Goal: Task Accomplishment & Management: Manage account settings

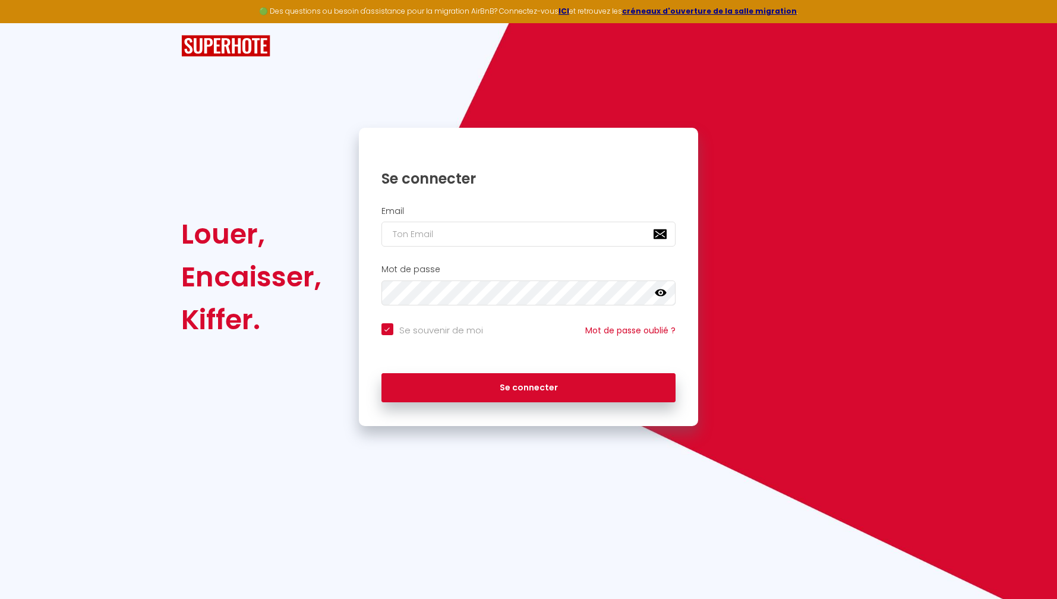
drag, startPoint x: 593, startPoint y: 250, endPoint x: 589, endPoint y: 244, distance: 7.3
click at [592, 250] on div "Email" at bounding box center [529, 229] width 340 height 59
type input "c"
checkbox input "true"
type input "co"
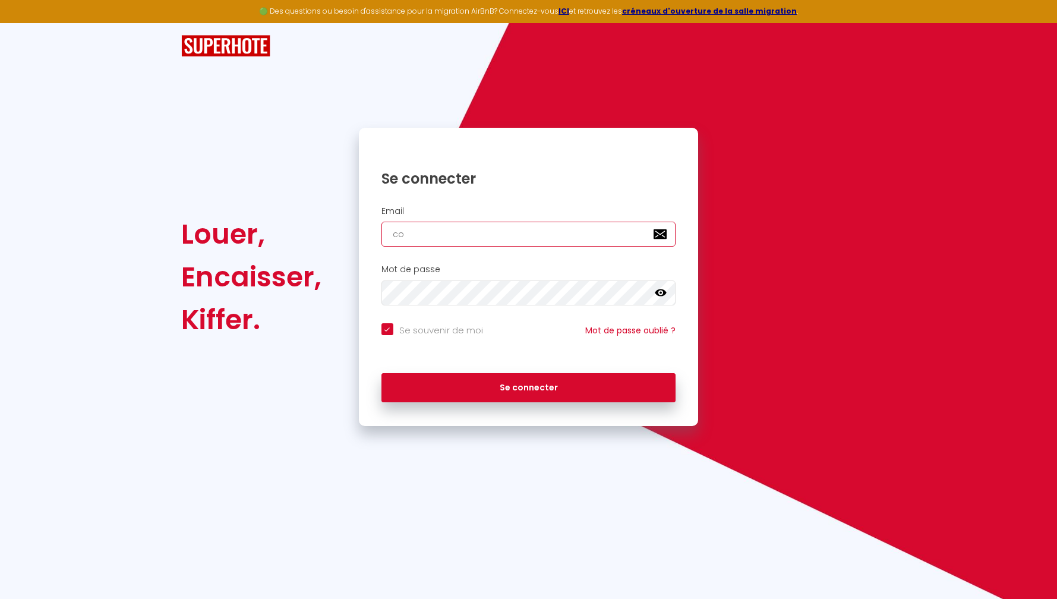
checkbox input "true"
type input "con"
checkbox input "true"
type input "cont"
checkbox input "true"
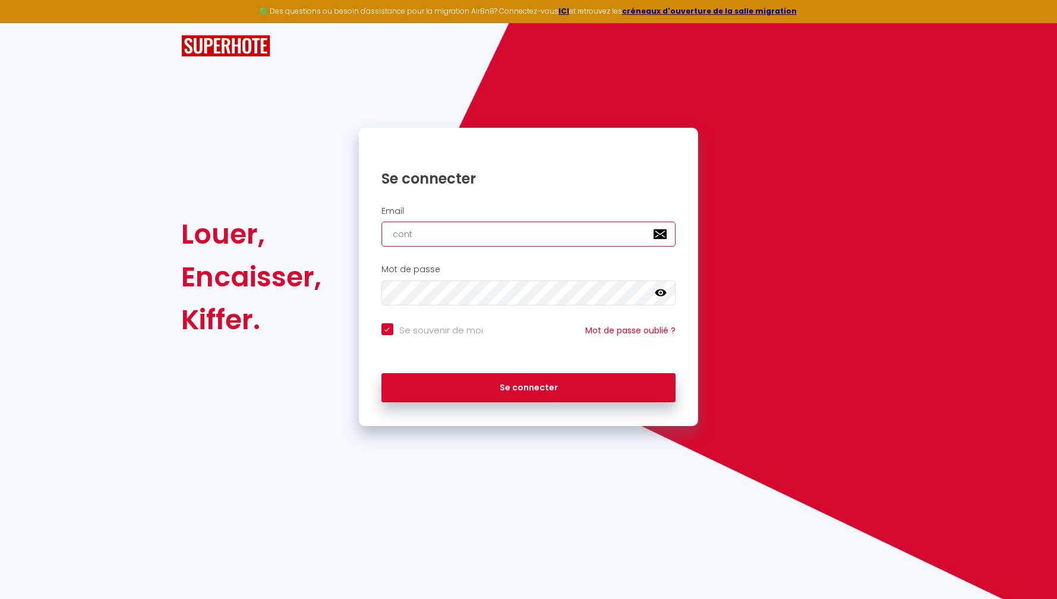
type input "conta"
checkbox input "true"
type input "contac"
checkbox input "true"
type input "contact"
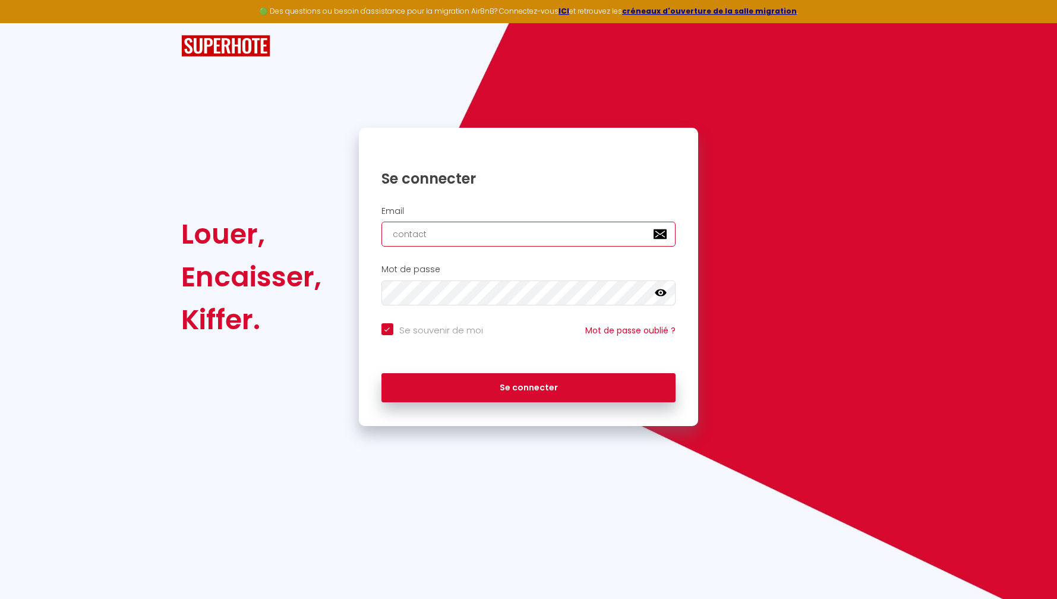
checkbox input "true"
type input "contact@"
checkbox input "true"
type input "contact@k"
checkbox input "true"
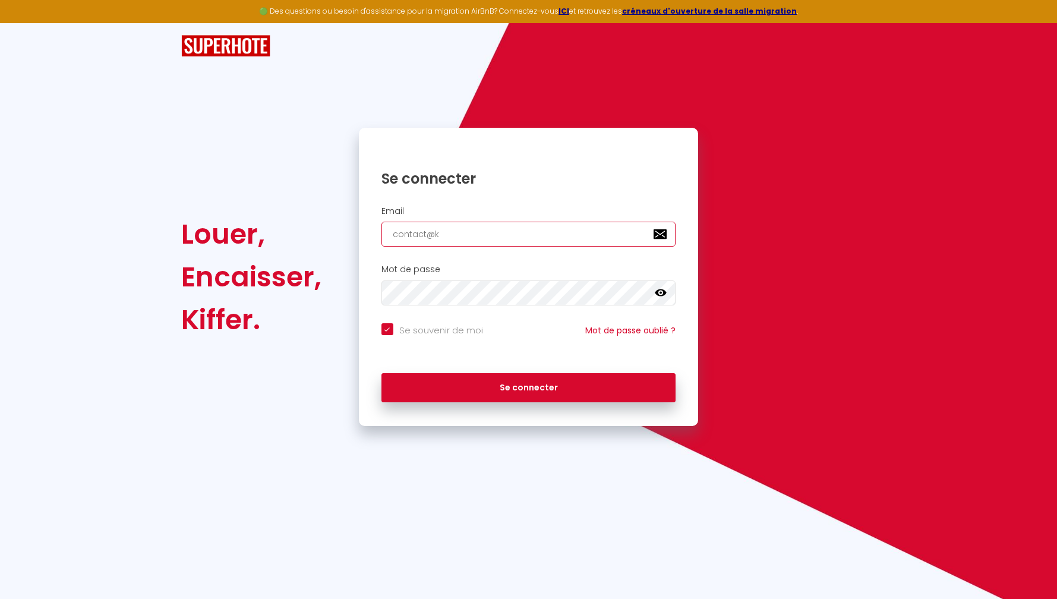
type input "contact@kl"
checkbox input "true"
type input "contact@kly"
checkbox input "true"
type input "contact@[PERSON_NAME]"
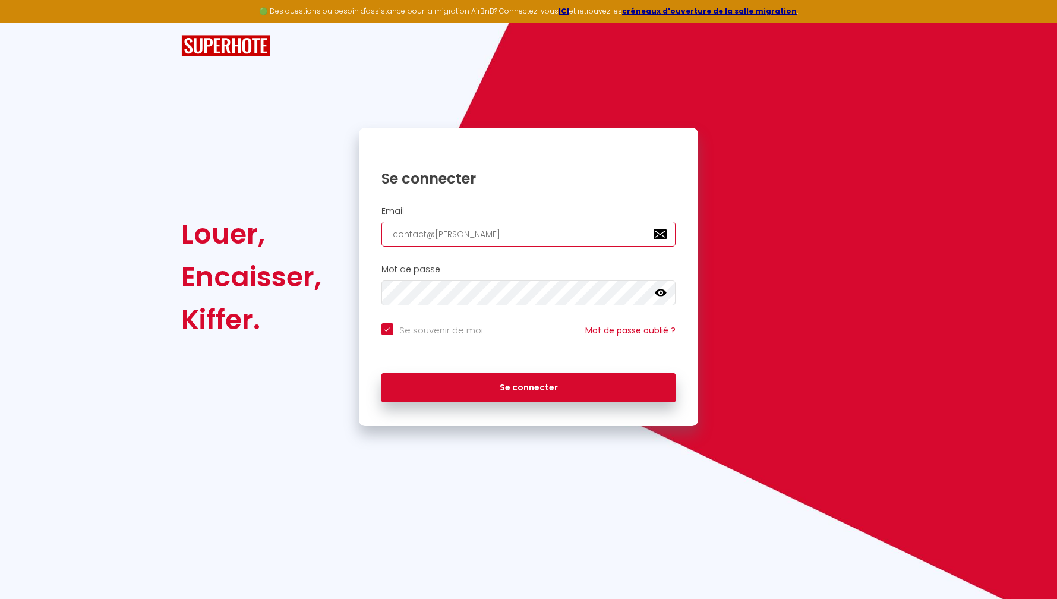
checkbox input "true"
type input "contact@klyng"
checkbox input "true"
type input "contact@klyngr"
checkbox input "true"
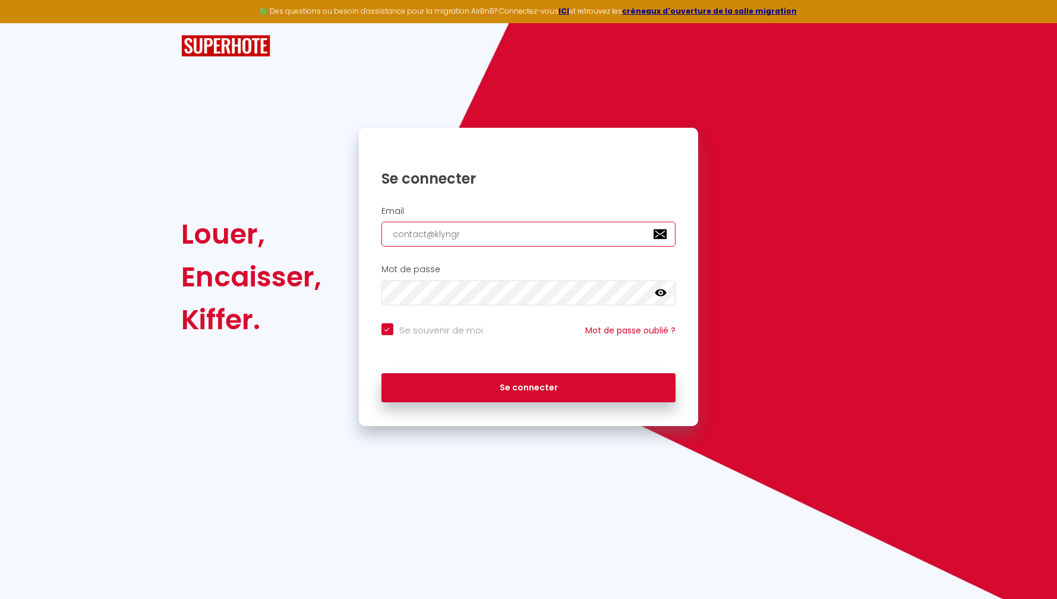
type input "contact@klyngro"
checkbox input "true"
type input "contact@klyngrou"
checkbox input "true"
type input "contact@klyngroup"
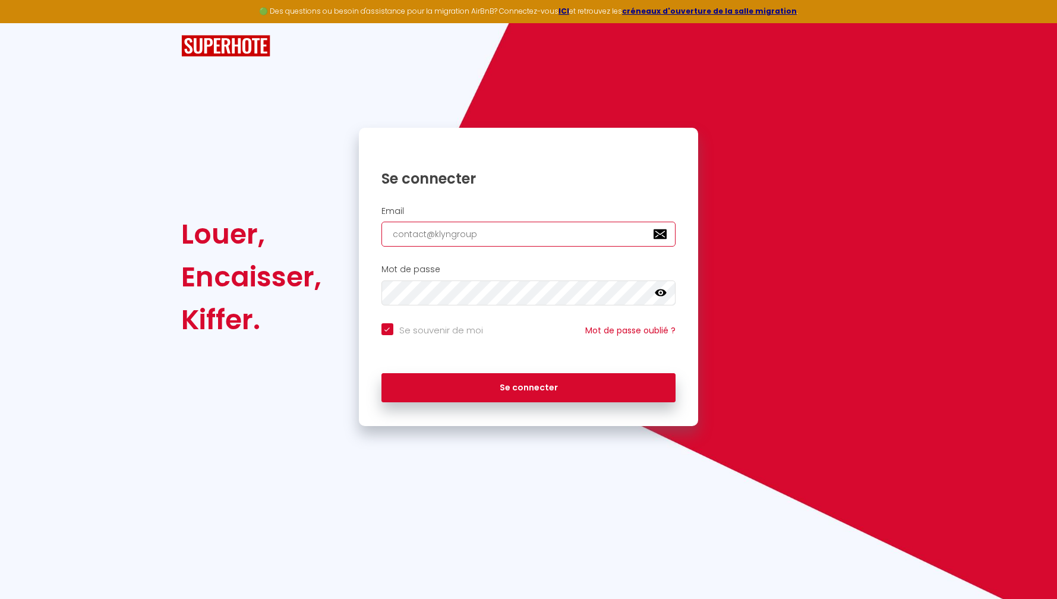
checkbox input "true"
type input "contact@klyngroup."
checkbox input "true"
type input "contact@klyngroup.F"
checkbox input "true"
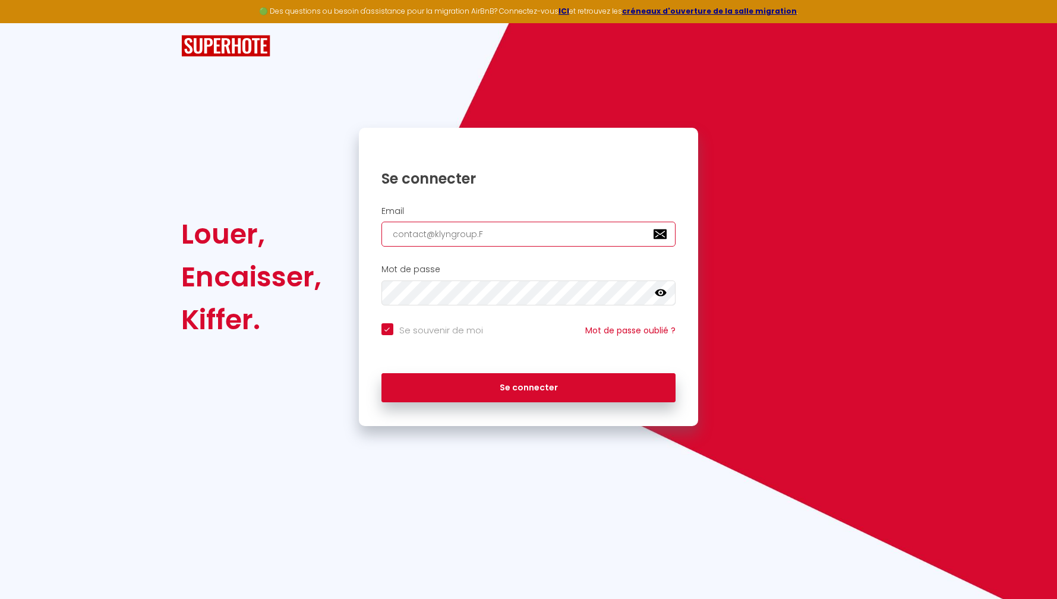
type input "[EMAIL_ADDRESS][DOMAIN_NAME]"
checkbox input "true"
type input "contact@klyngroup.F"
checkbox input "true"
type input "contact@klyngroup."
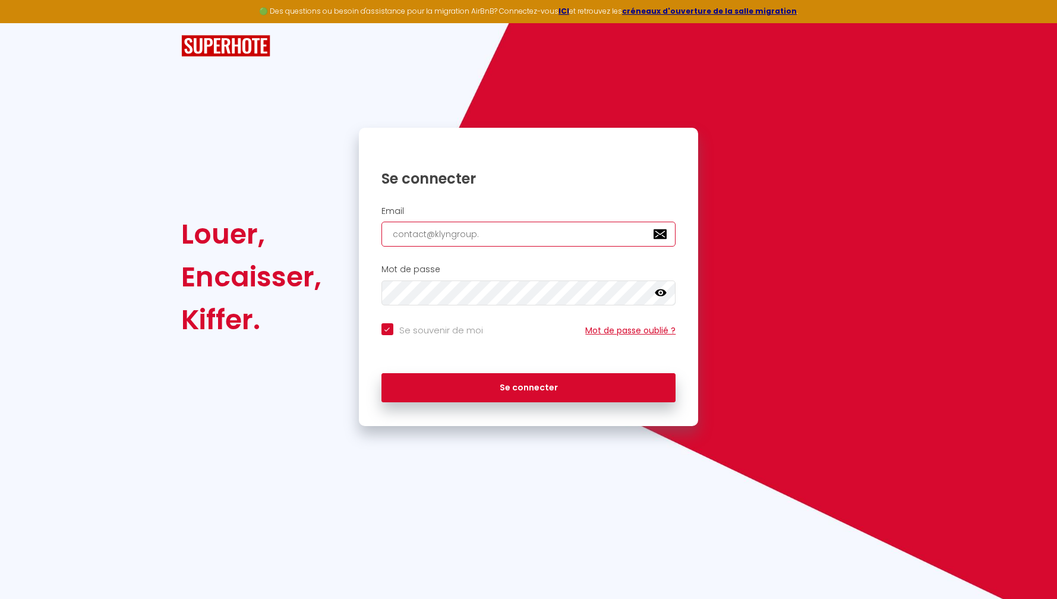
checkbox input "true"
type input "contact@klyngroup"
checkbox input "true"
type input "contact@klyngroup."
checkbox input "true"
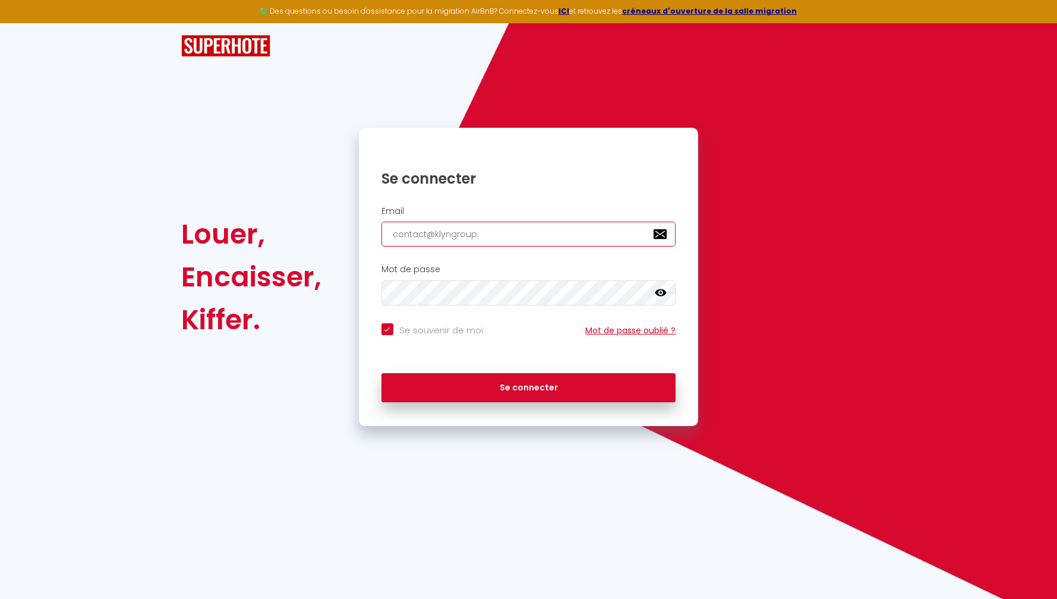
type input "contact@klyngroup.F"
checkbox input "true"
type input "[EMAIL_ADDRESS][DOMAIN_NAME]"
checkbox input "true"
type input "[EMAIL_ADDRESS][DOMAIN_NAME]"
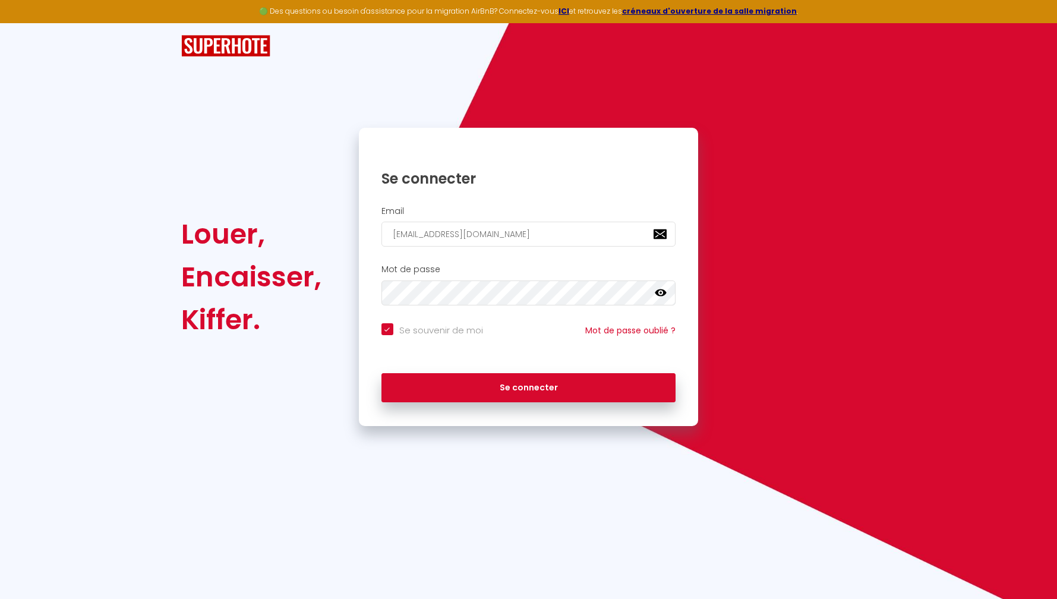
click at [541, 305] on div "Mot de passe false" at bounding box center [529, 287] width 340 height 59
click at [662, 291] on icon at bounding box center [661, 292] width 12 height 7
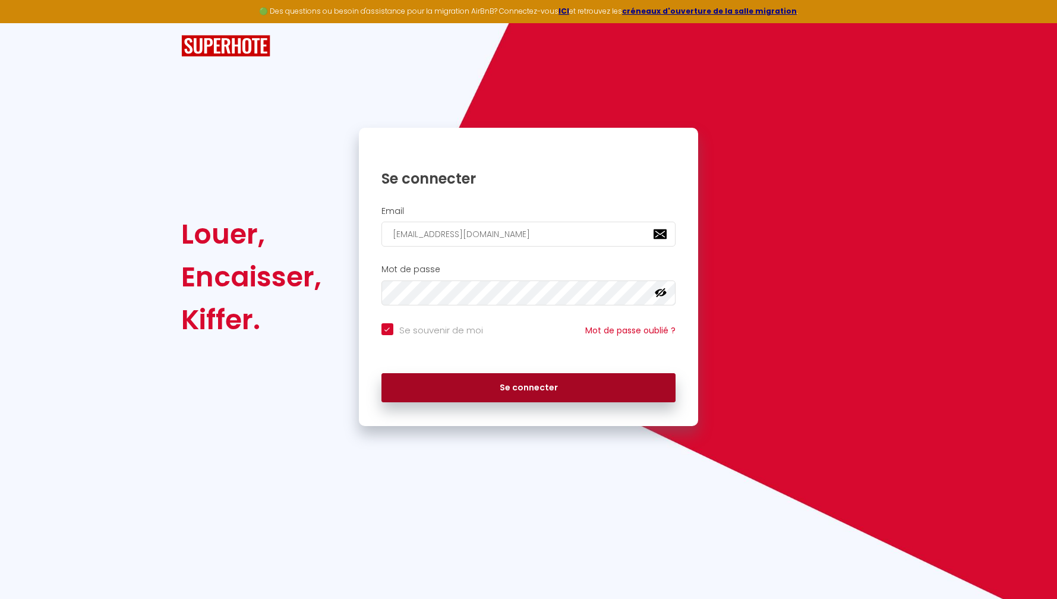
click at [535, 386] on button "Se connecter" at bounding box center [528, 388] width 295 height 30
checkbox input "true"
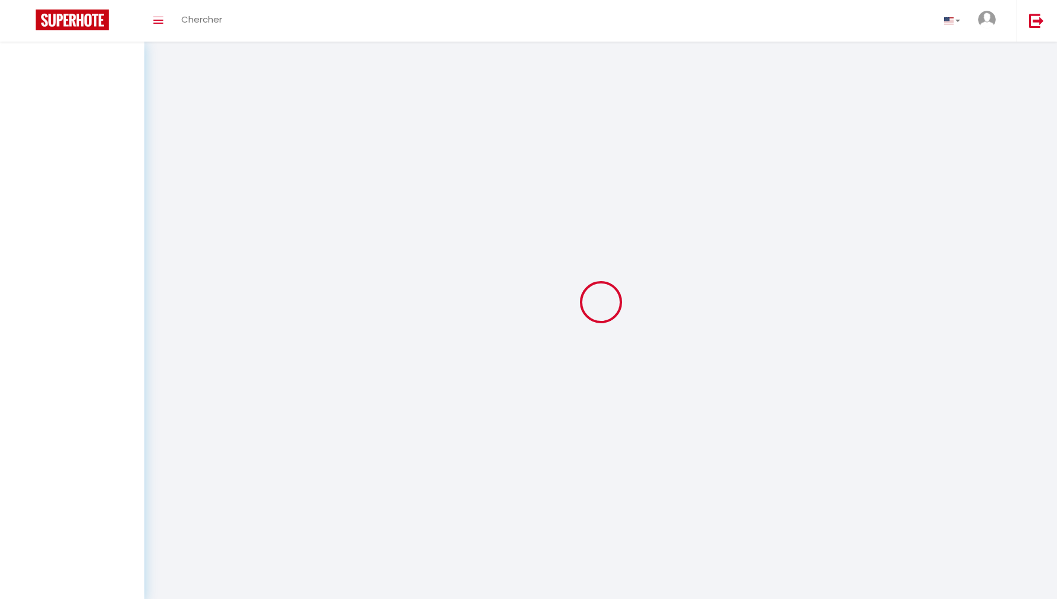
select select
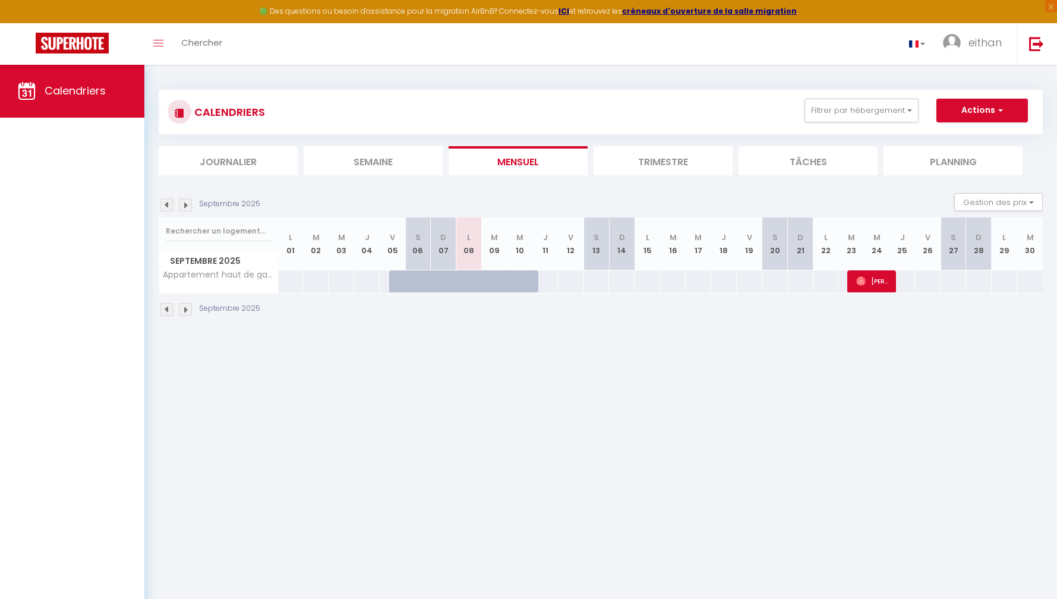
select select
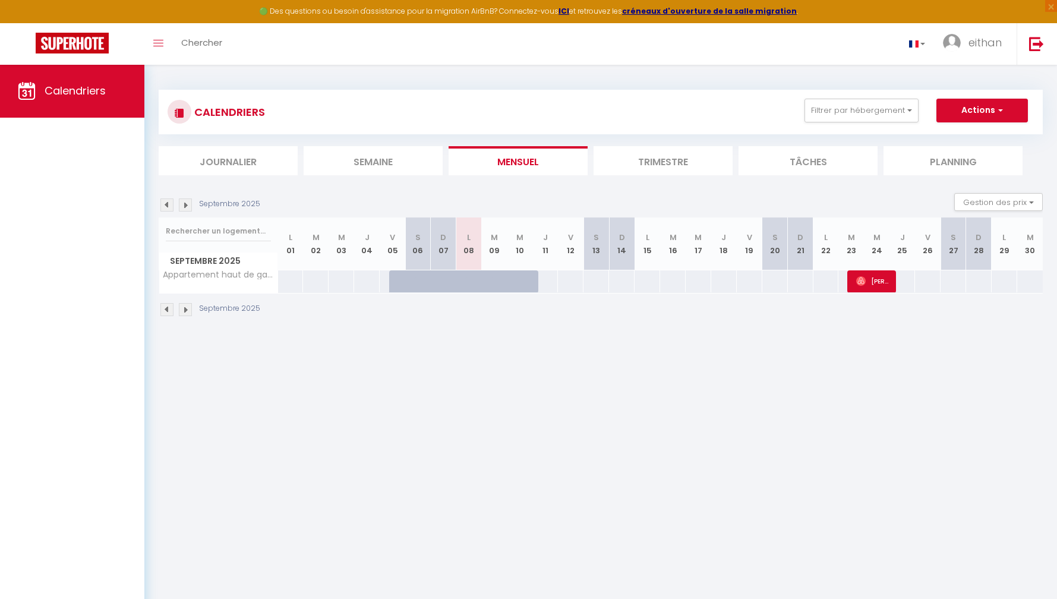
select select
click at [863, 280] on img at bounding box center [861, 281] width 10 height 10
select select "OK"
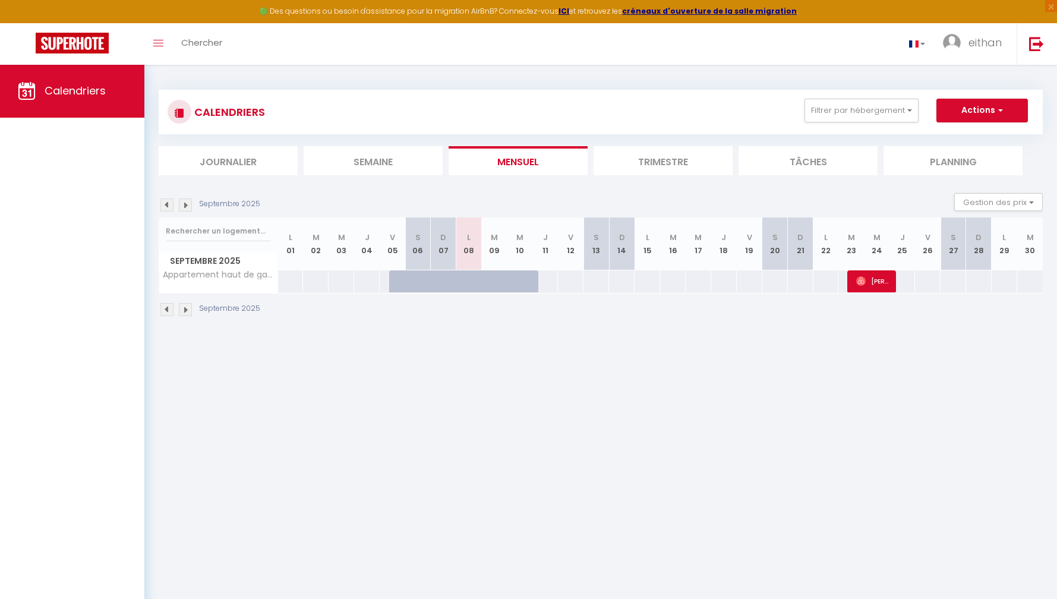
select select "0"
select select "1"
select select
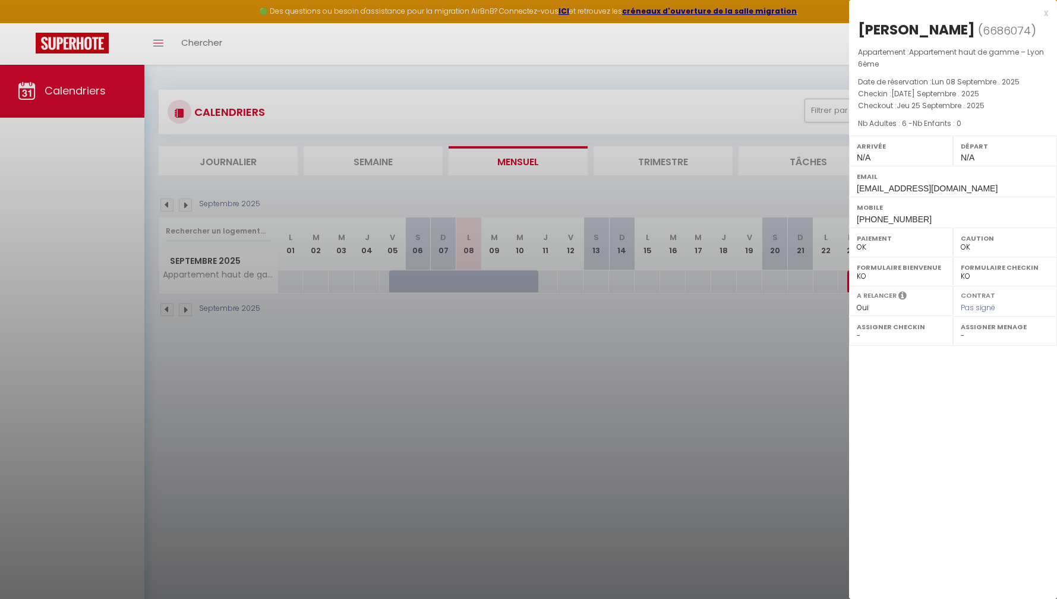
click at [710, 380] on div at bounding box center [528, 299] width 1057 height 599
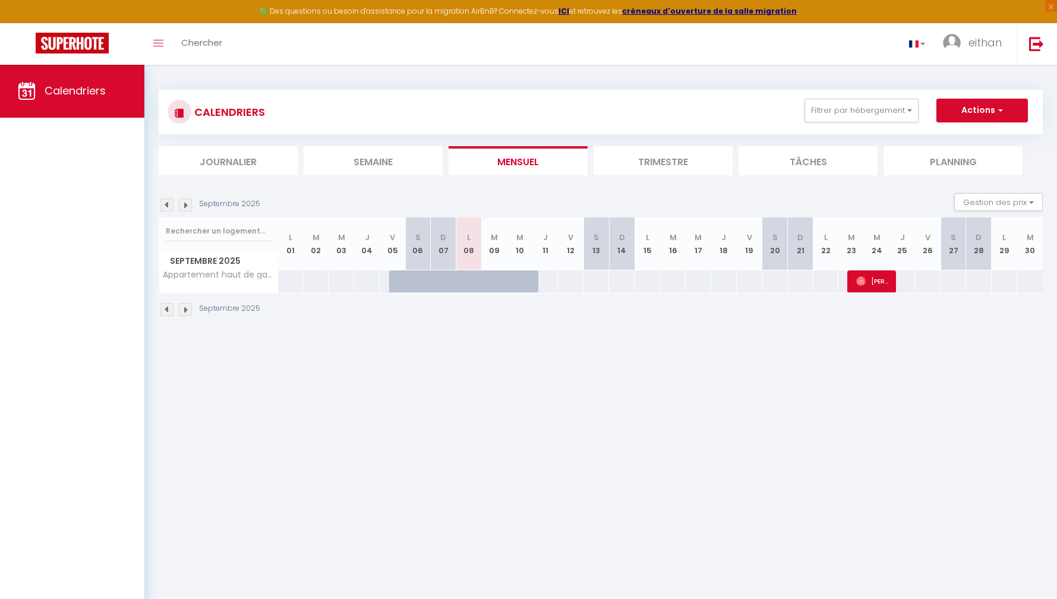
click at [475, 287] on div at bounding box center [478, 288] width 26 height 23
drag, startPoint x: 440, startPoint y: 282, endPoint x: 505, endPoint y: 283, distance: 65.4
click at [501, 285] on tr "Appartement haut de gamme – Lyon 6ème 159 159 149 149 149 149 149" at bounding box center [601, 281] width 884 height 23
click at [403, 169] on li "Semaine" at bounding box center [373, 160] width 139 height 29
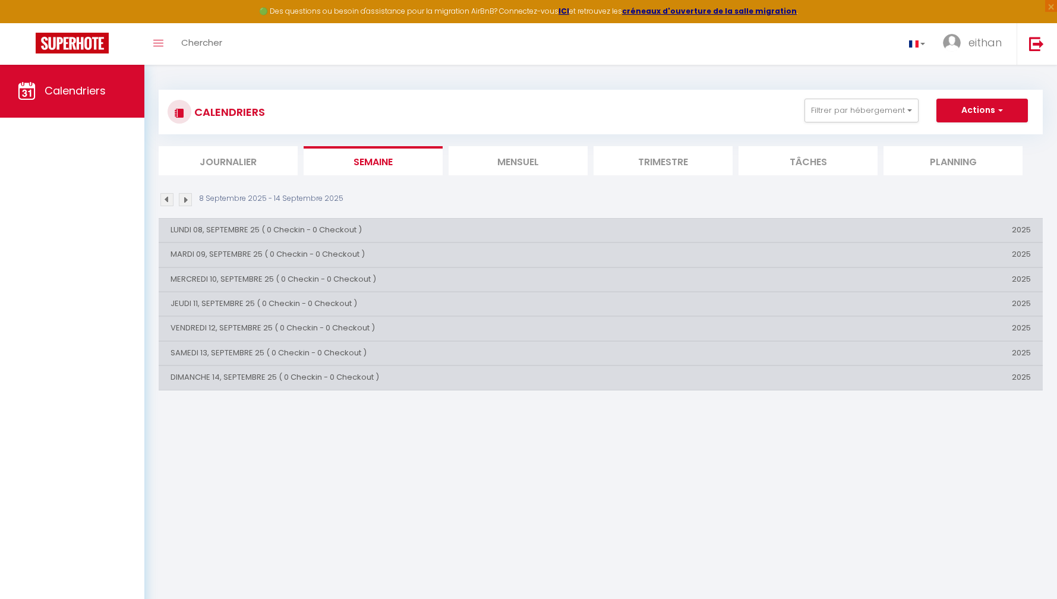
click at [516, 160] on li "Mensuel" at bounding box center [518, 160] width 139 height 29
